Goal: Information Seeking & Learning: Learn about a topic

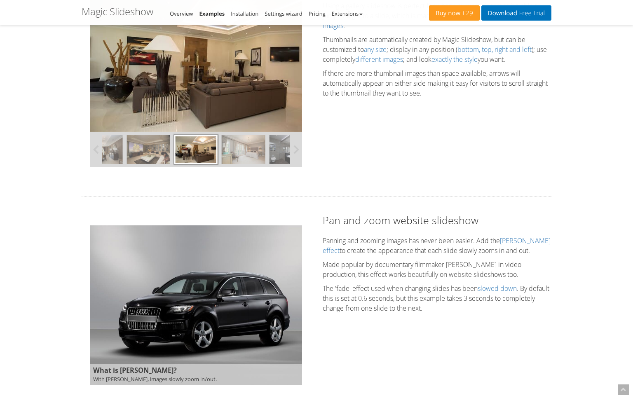
scroll to position [412, 0]
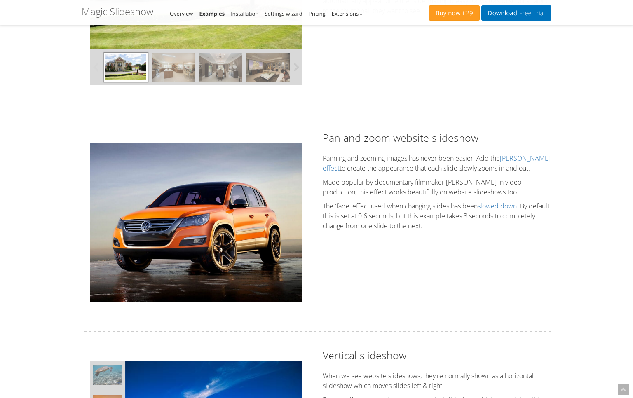
click at [115, 241] on img at bounding box center [196, 222] width 212 height 159
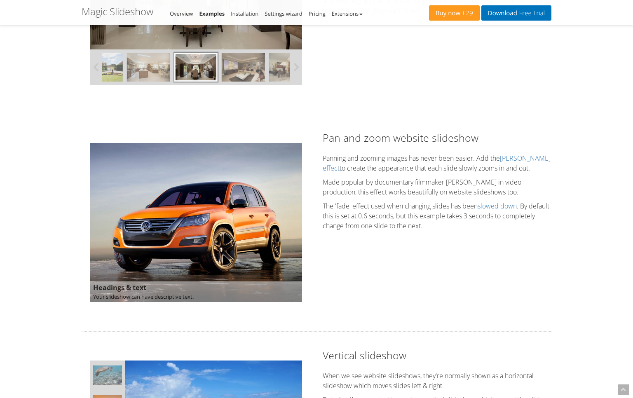
click at [129, 241] on img at bounding box center [196, 222] width 212 height 159
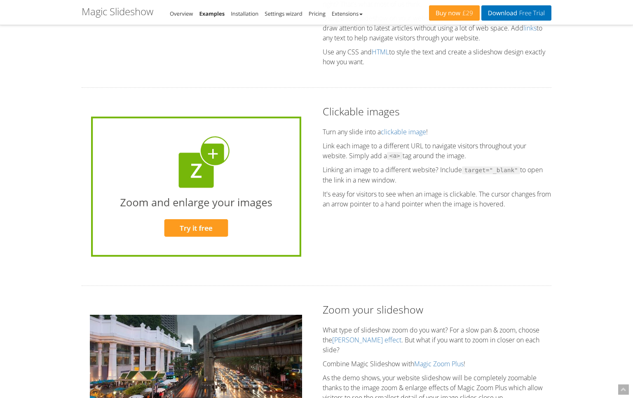
scroll to position [1729, 0]
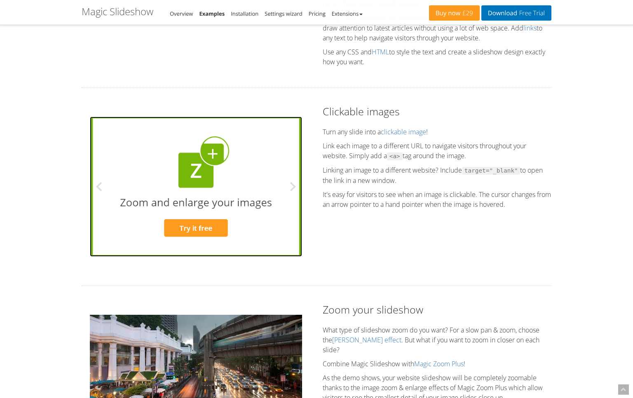
click at [176, 229] on img at bounding box center [196, 187] width 210 height 140
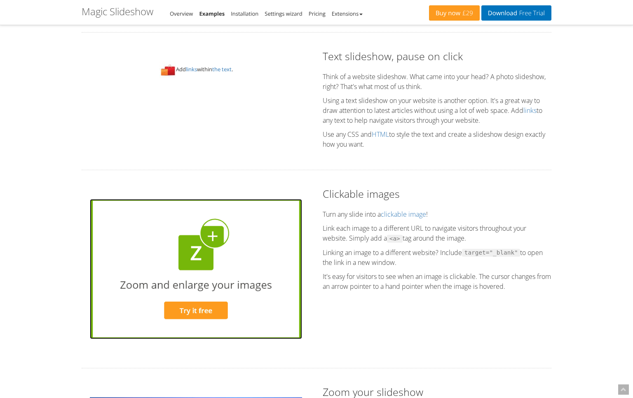
scroll to position [1317, 0]
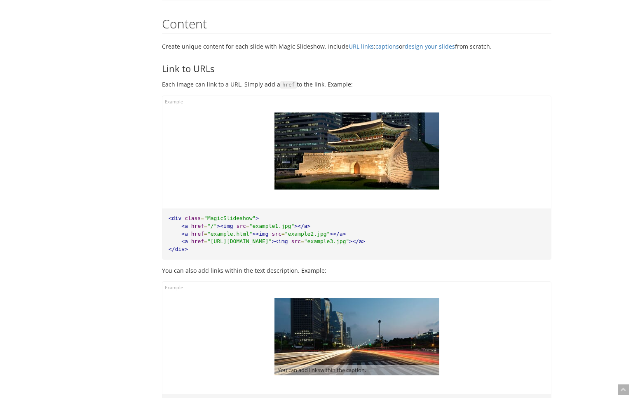
scroll to position [7167, 0]
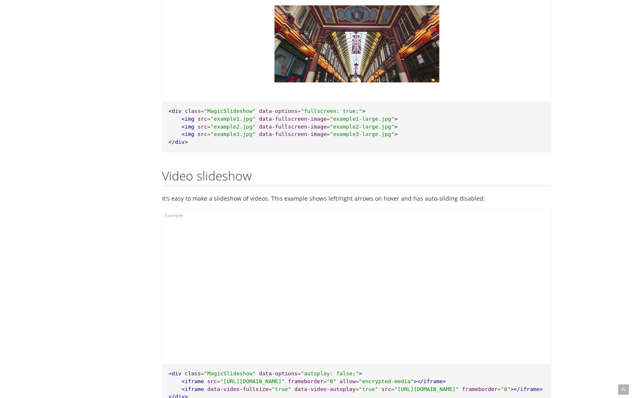
scroll to position [2238, 0]
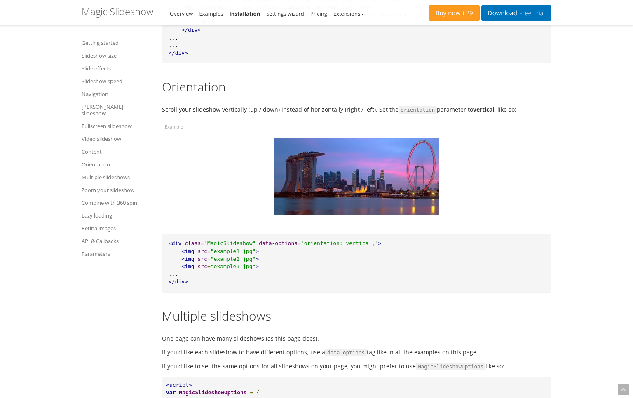
scroll to position [6614, 0]
